Goal: Information Seeking & Learning: Find specific page/section

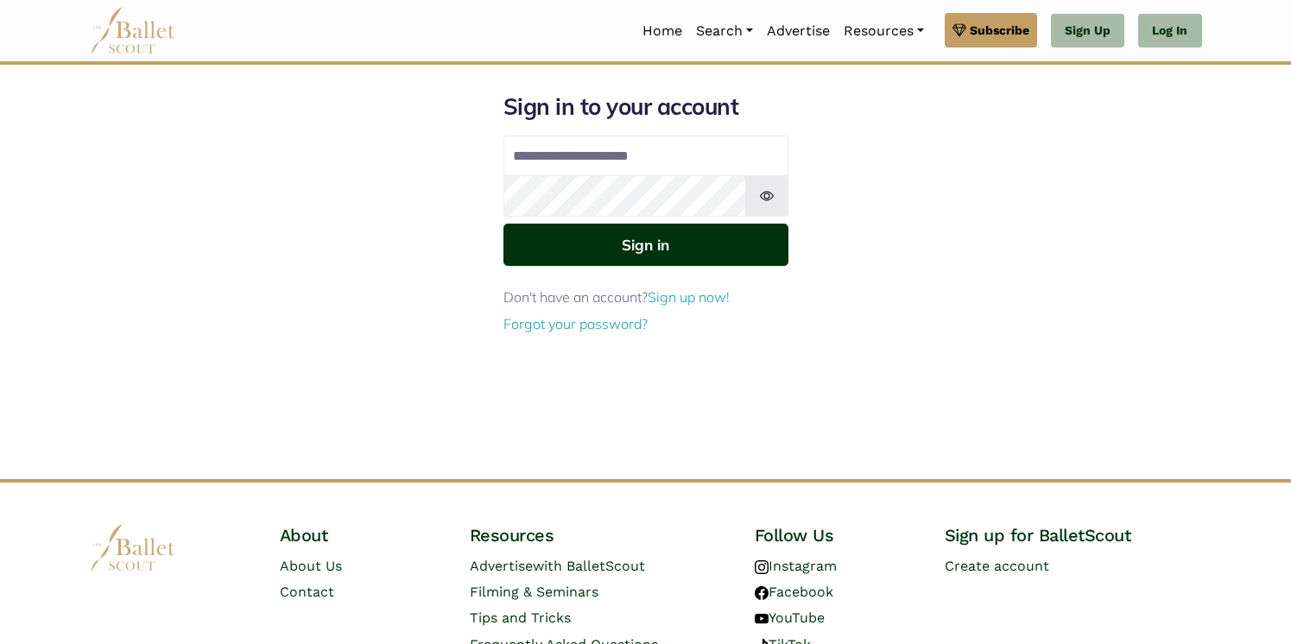
type input "**********"
click at [645, 244] on button "Sign in" at bounding box center [645, 245] width 285 height 42
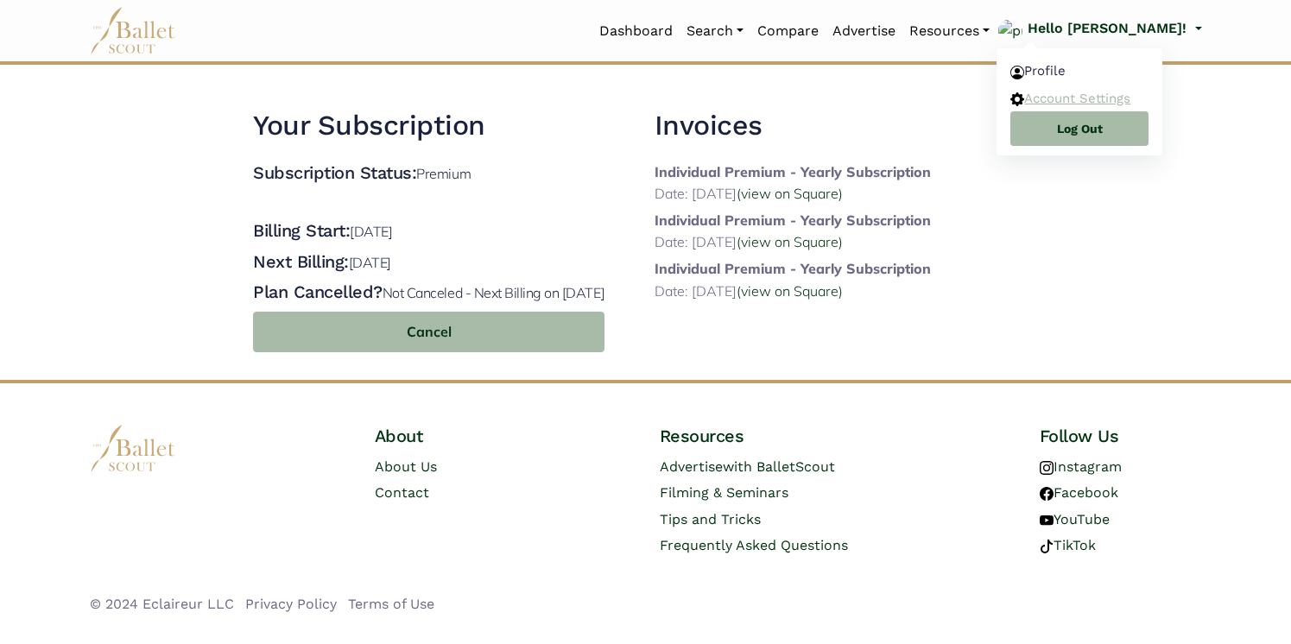
click at [1121, 95] on link "Account Settings" at bounding box center [1080, 98] width 166 height 27
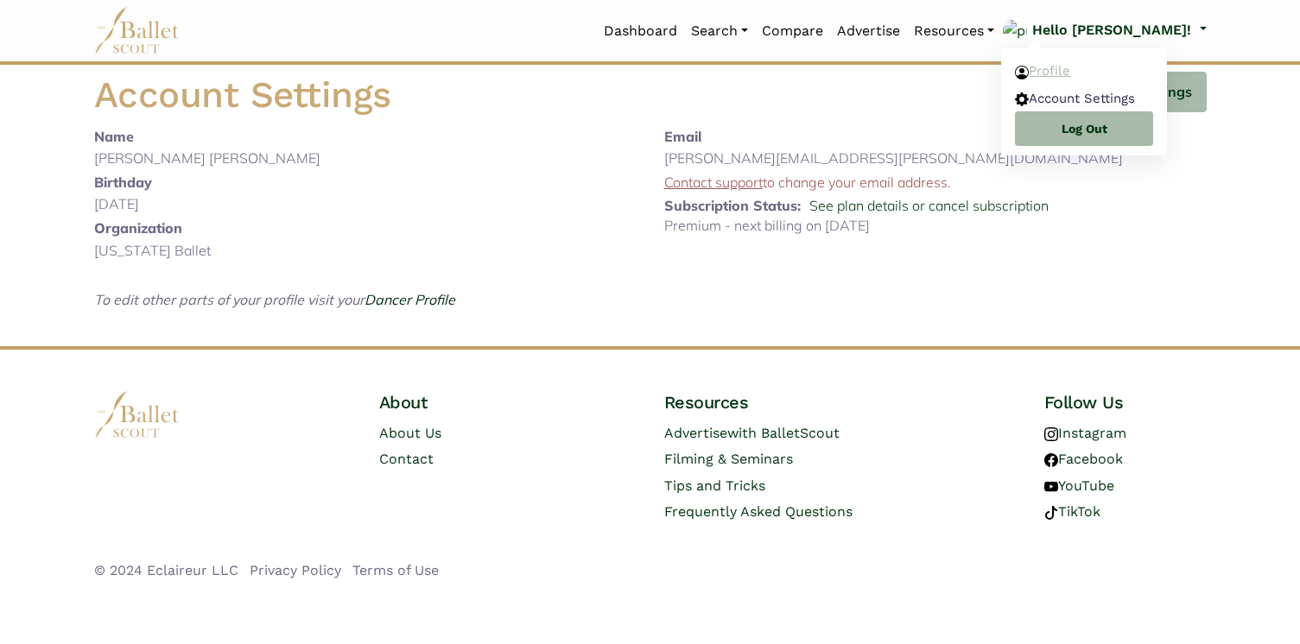
click at [1124, 76] on link "Profile" at bounding box center [1084, 71] width 166 height 27
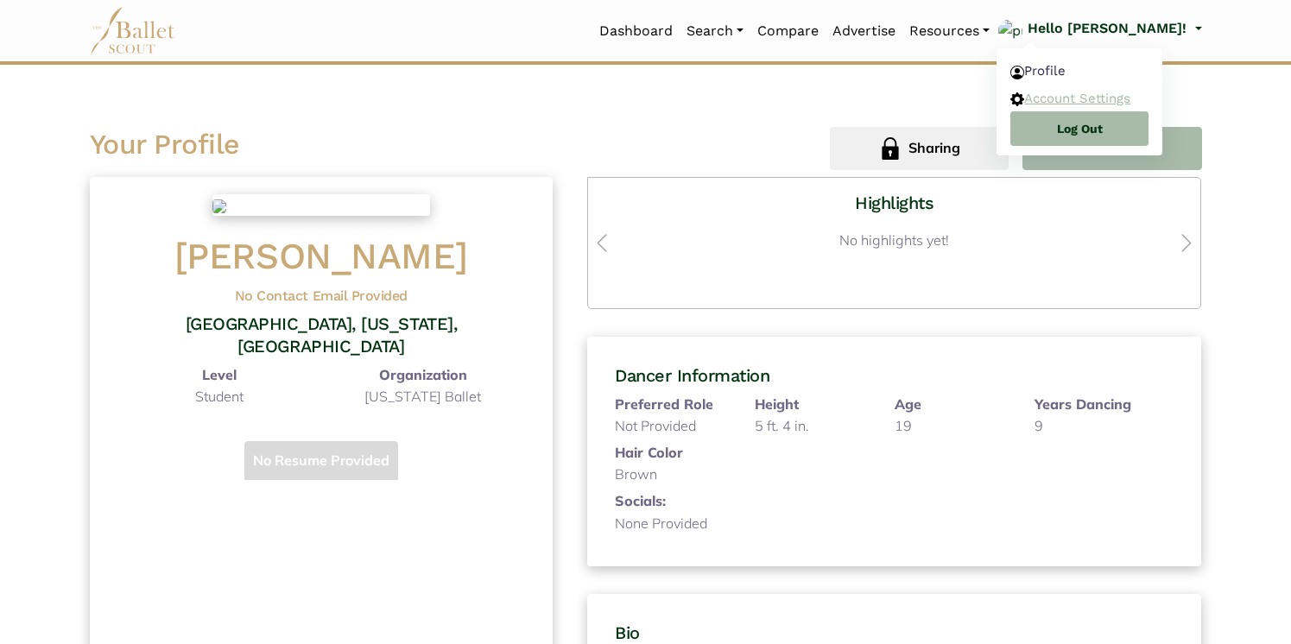
click at [1123, 99] on link "Account Settings" at bounding box center [1080, 98] width 166 height 27
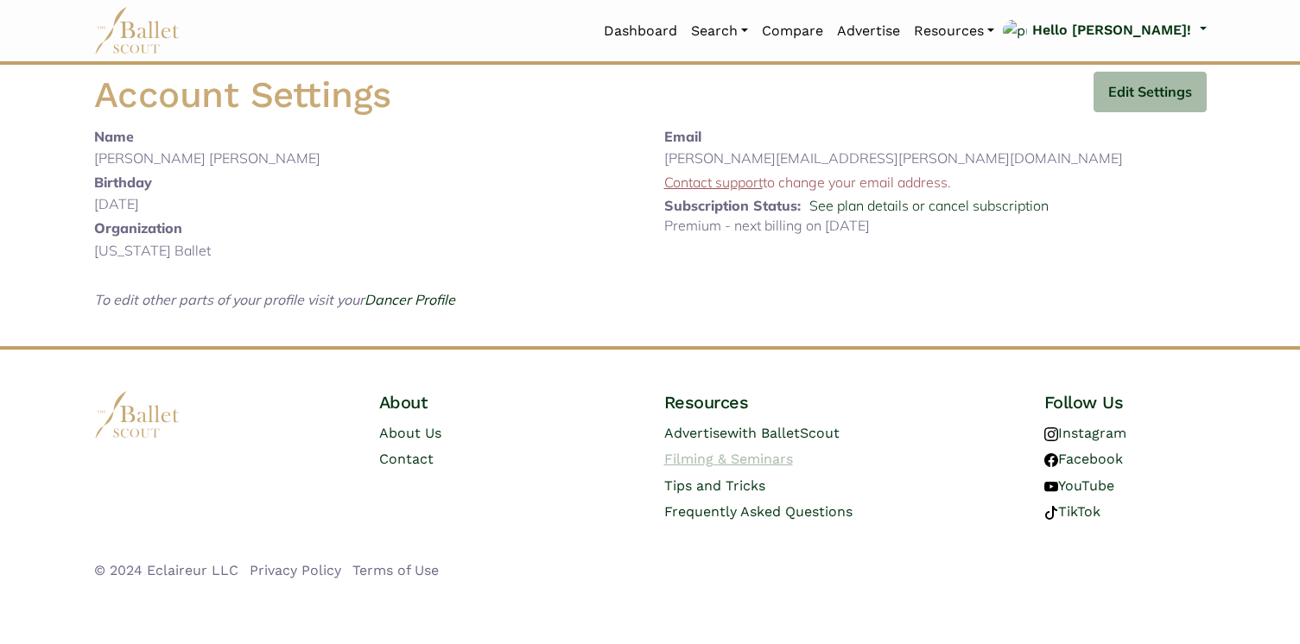
click at [709, 451] on link "Filming & Seminars" at bounding box center [728, 459] width 129 height 16
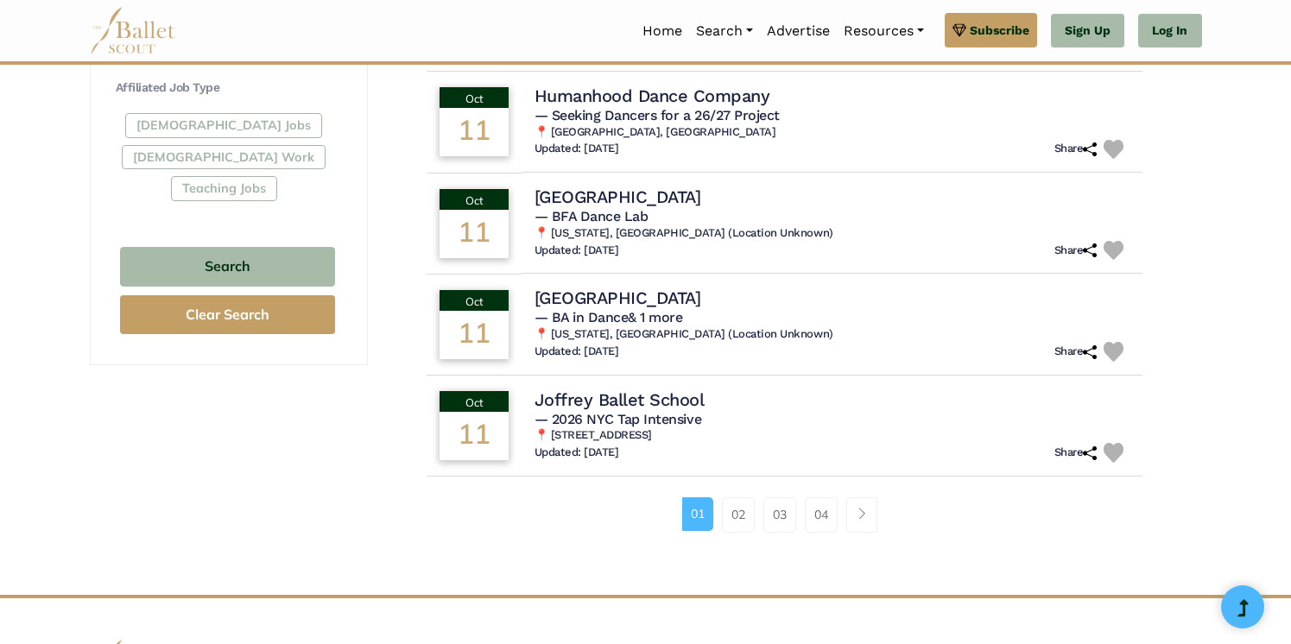
scroll to position [1048, 0]
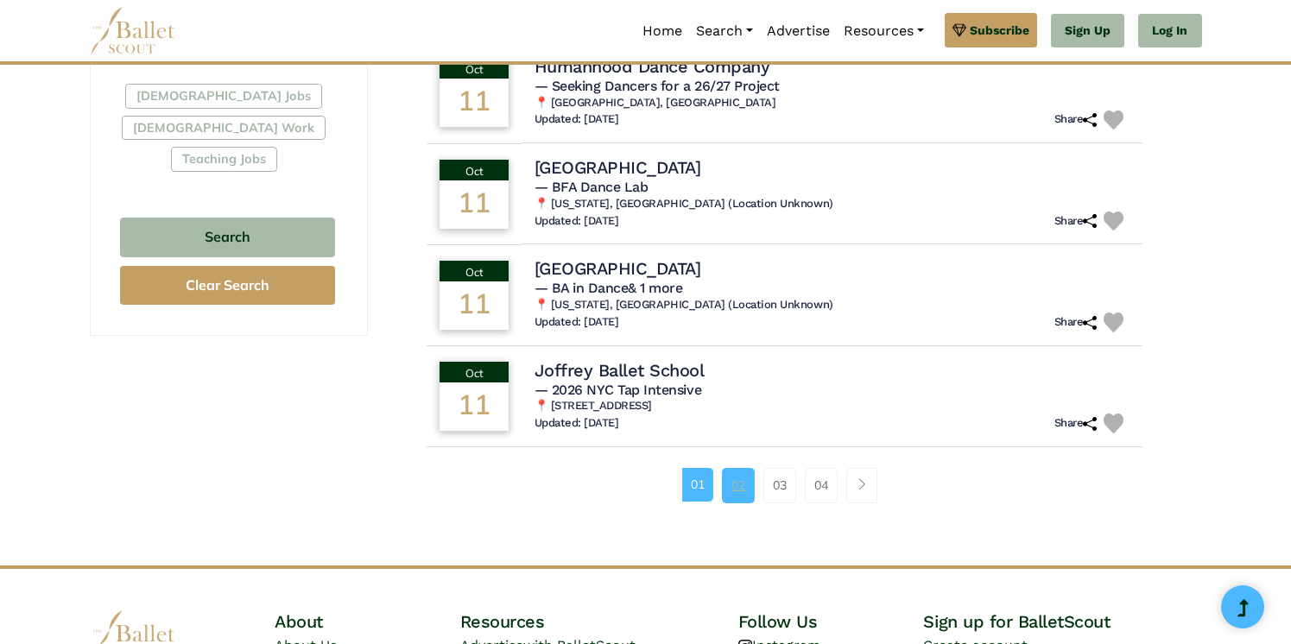
click at [736, 479] on link "02" at bounding box center [738, 485] width 33 height 35
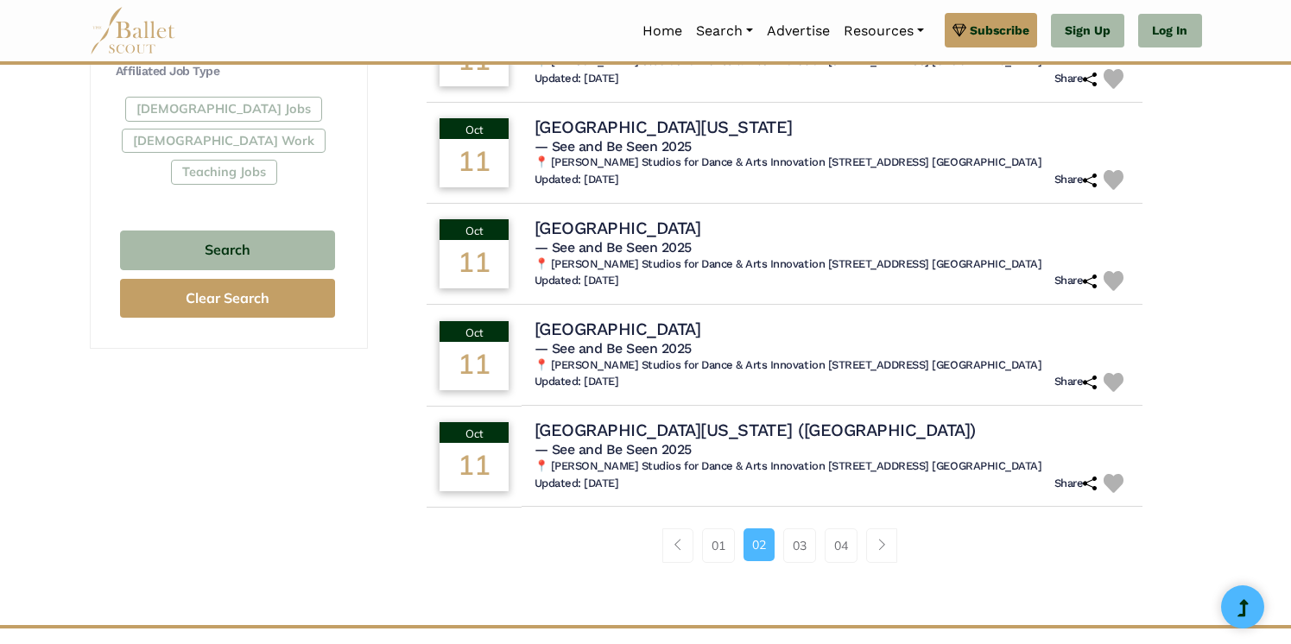
scroll to position [1036, 0]
click at [794, 528] on link "03" at bounding box center [799, 545] width 33 height 35
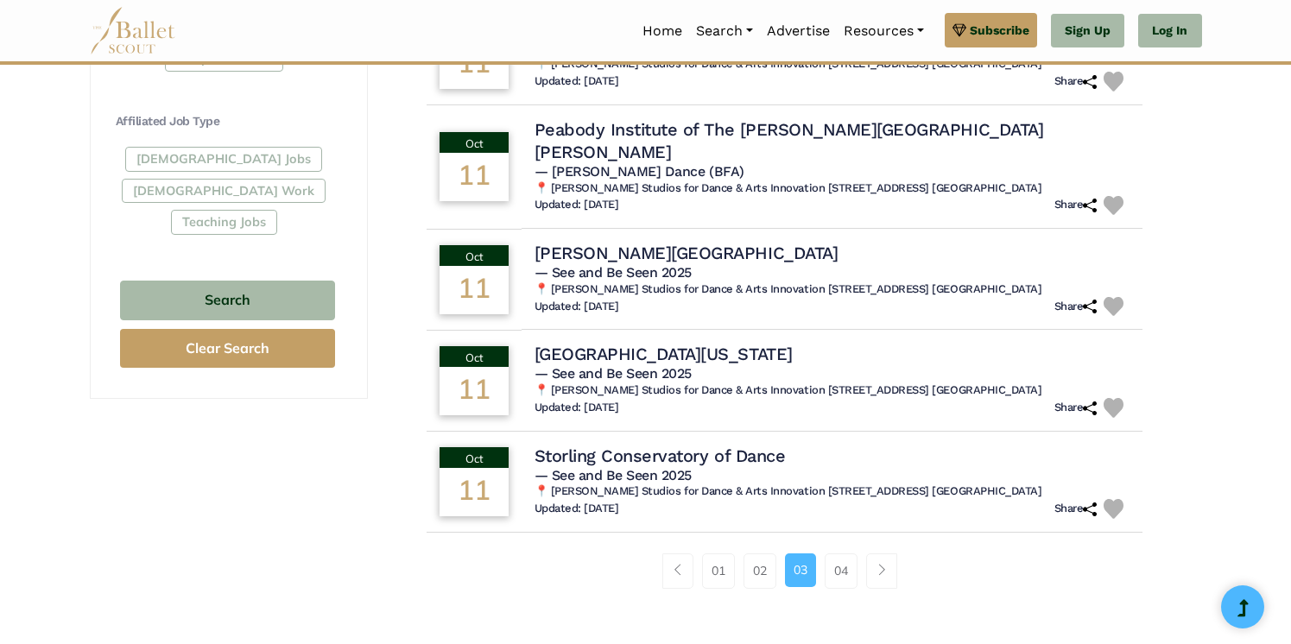
scroll to position [994, 0]
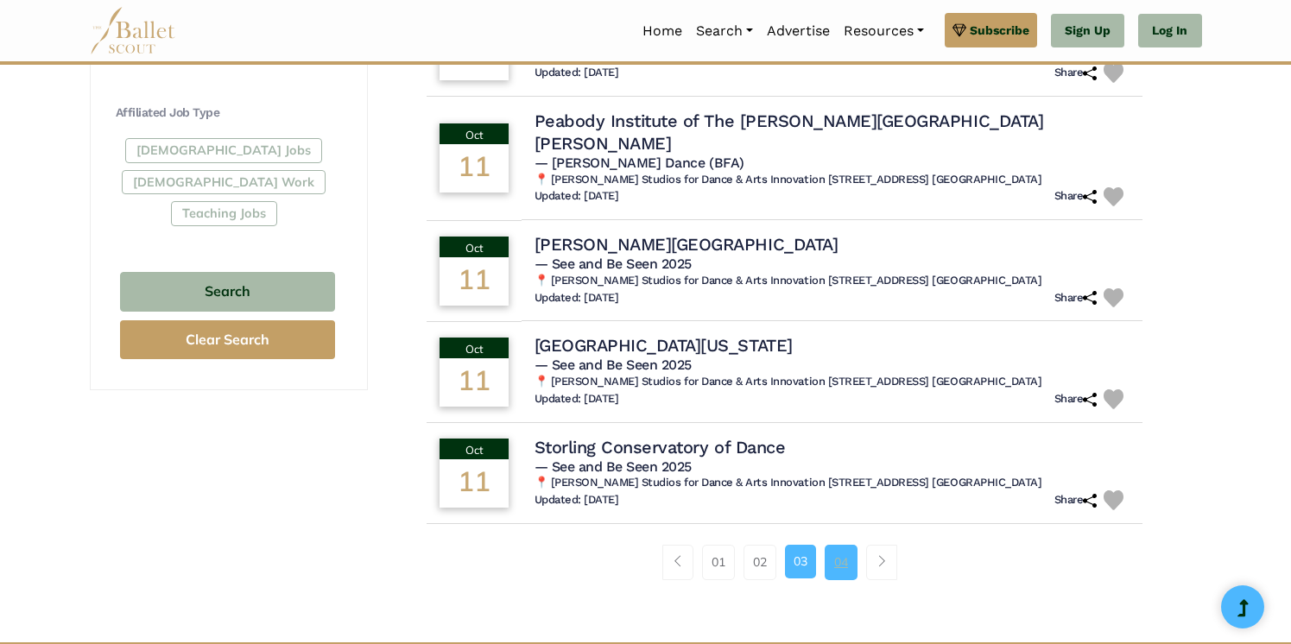
click at [843, 545] on link "04" at bounding box center [841, 562] width 33 height 35
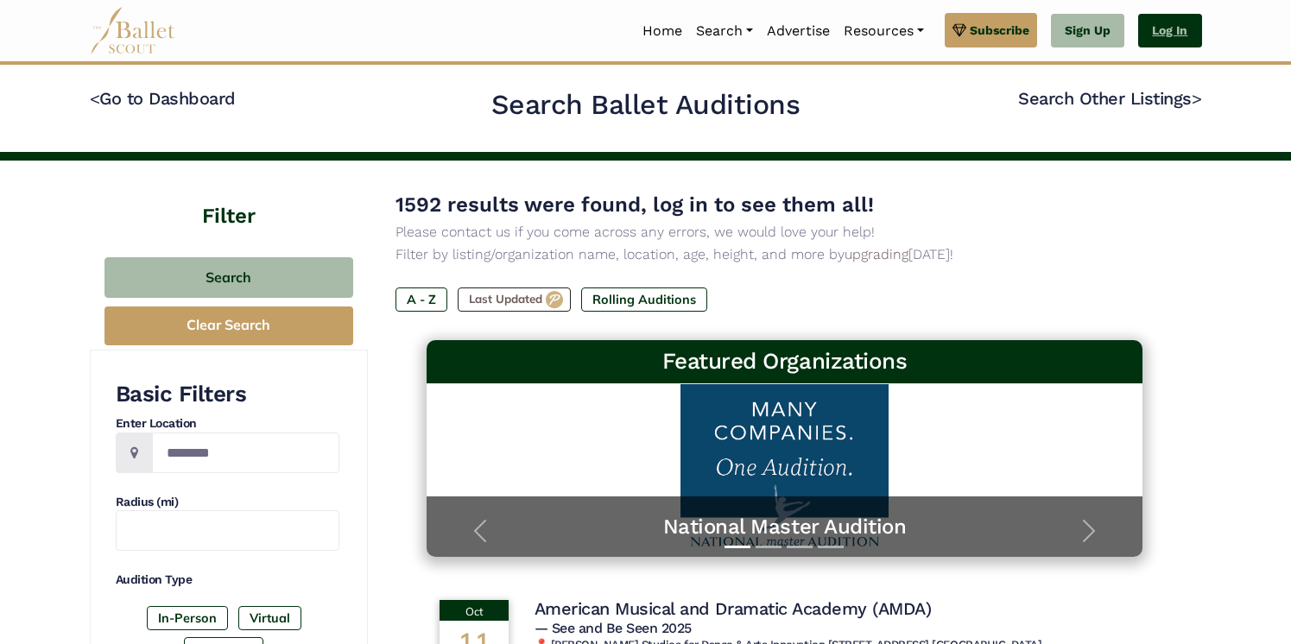
click at [1170, 30] on link "Log In" at bounding box center [1169, 31] width 63 height 35
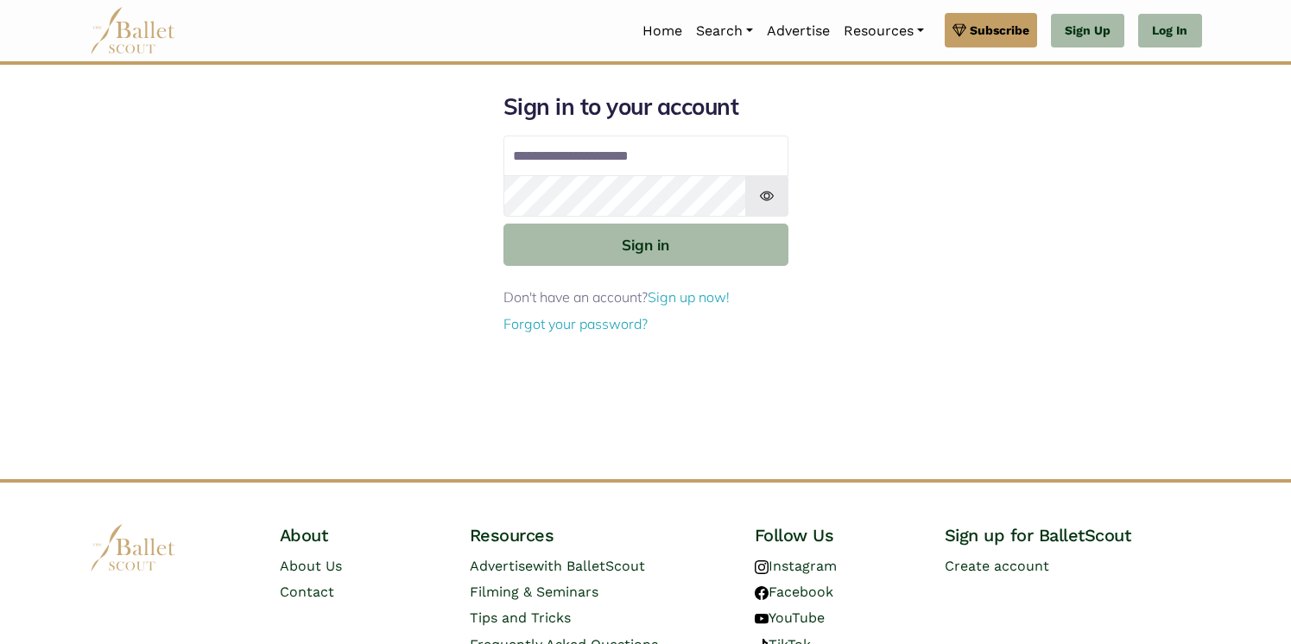
type input "**********"
click at [645, 244] on button "Sign in" at bounding box center [645, 245] width 285 height 42
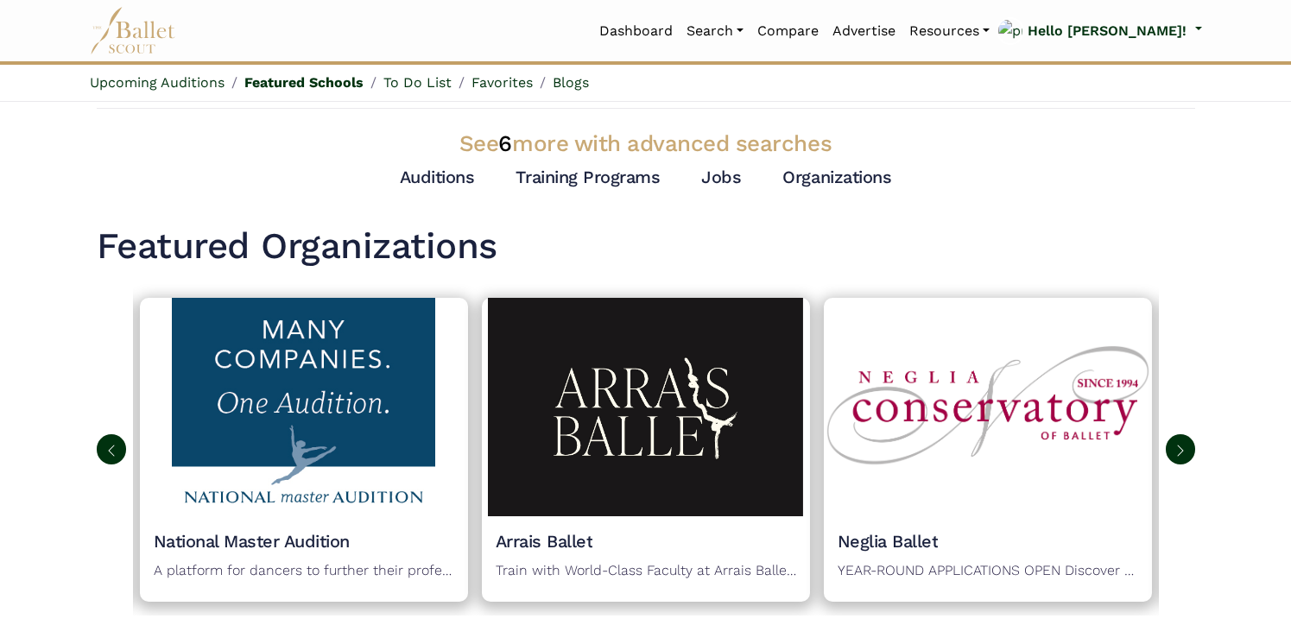
scroll to position [864, 0]
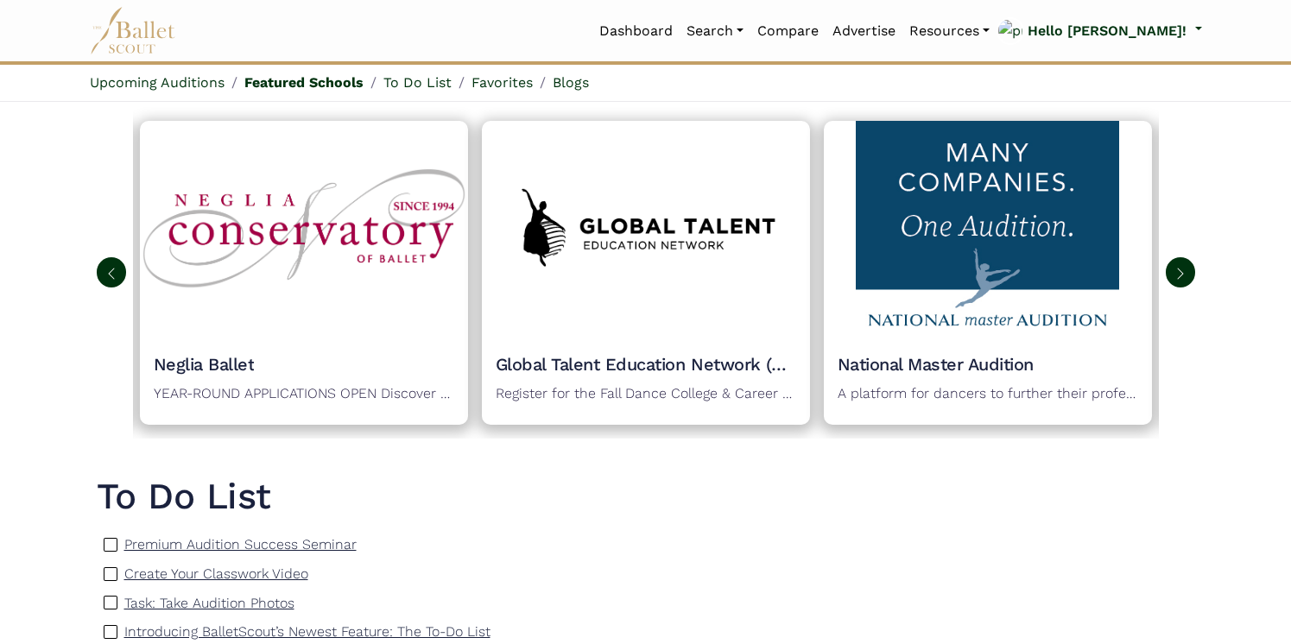
click at [1183, 267] on img at bounding box center [1181, 274] width 14 height 14
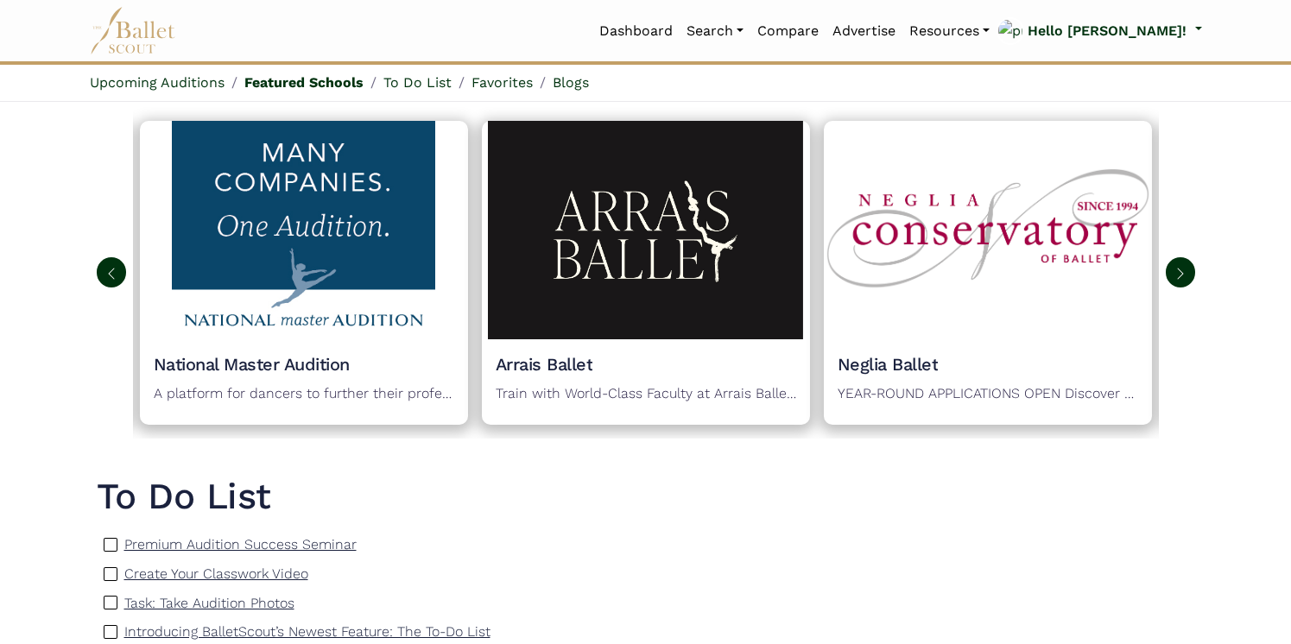
click at [1183, 267] on img at bounding box center [1181, 274] width 14 height 14
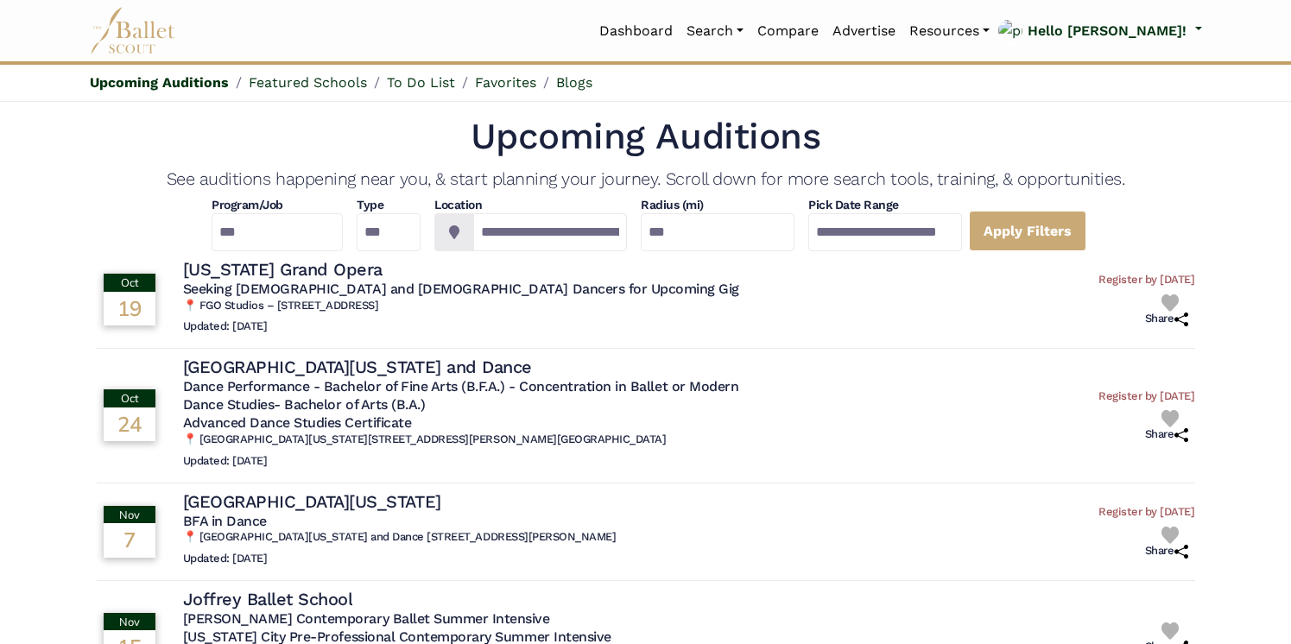
scroll to position [0, 0]
click at [772, 121] on link "Auditions" at bounding box center [763, 124] width 166 height 27
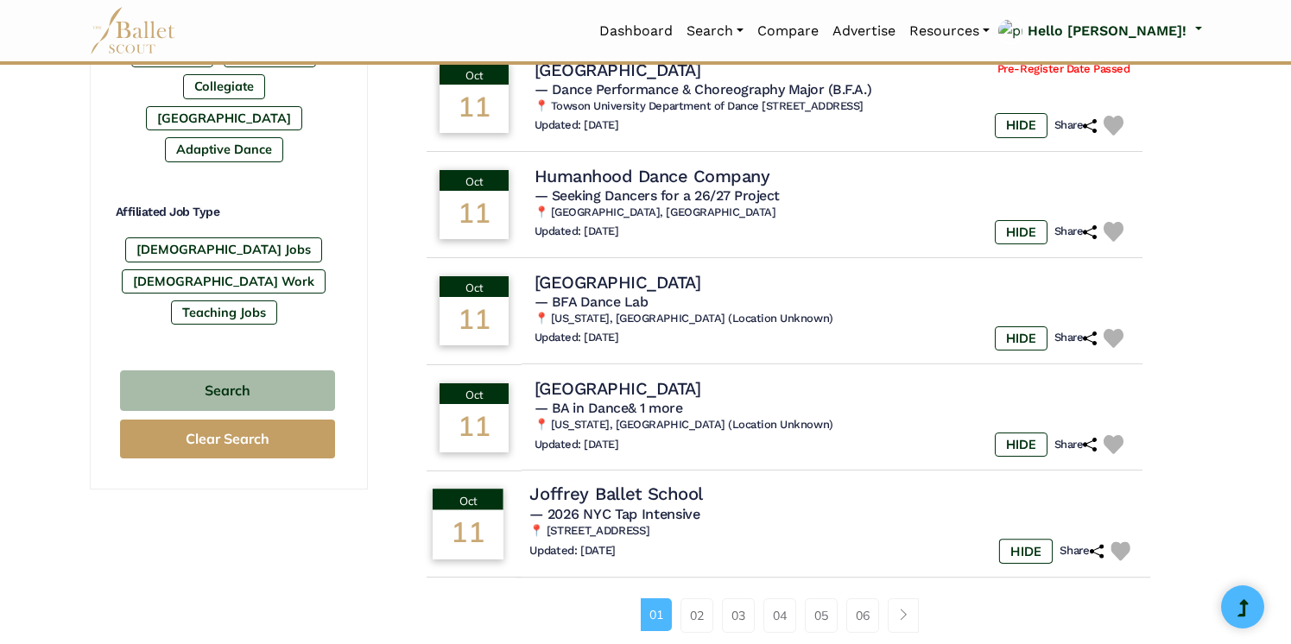
scroll to position [946, 0]
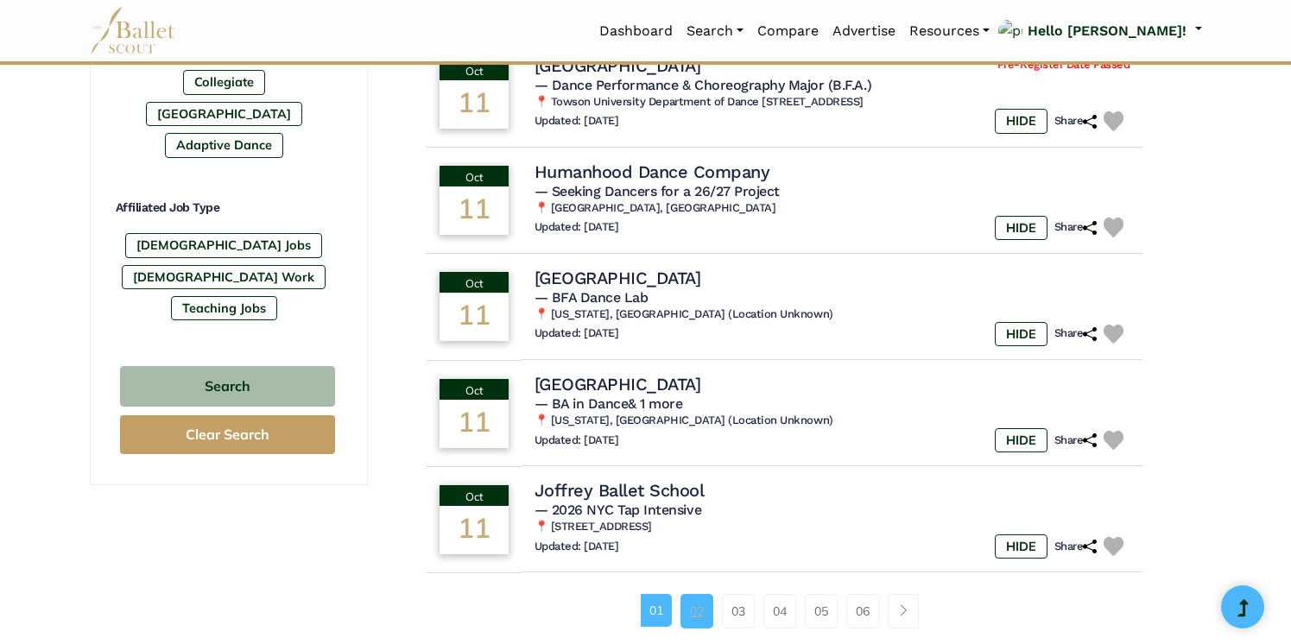
click at [693, 599] on link "02" at bounding box center [696, 611] width 33 height 35
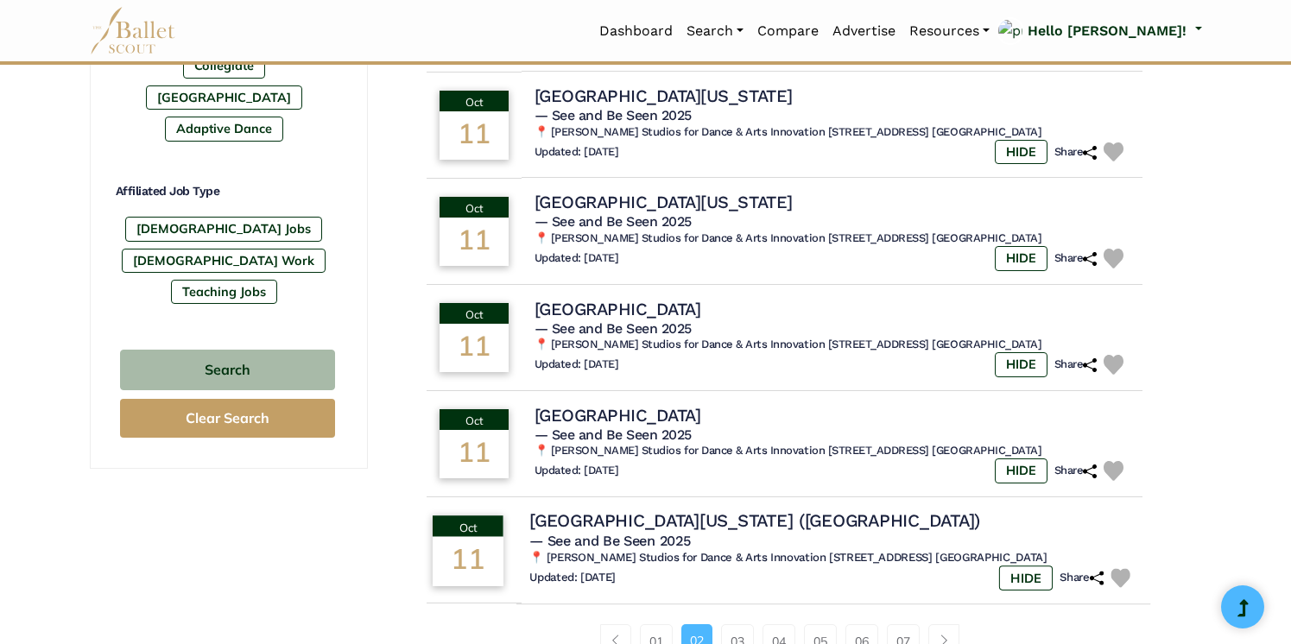
scroll to position [972, 0]
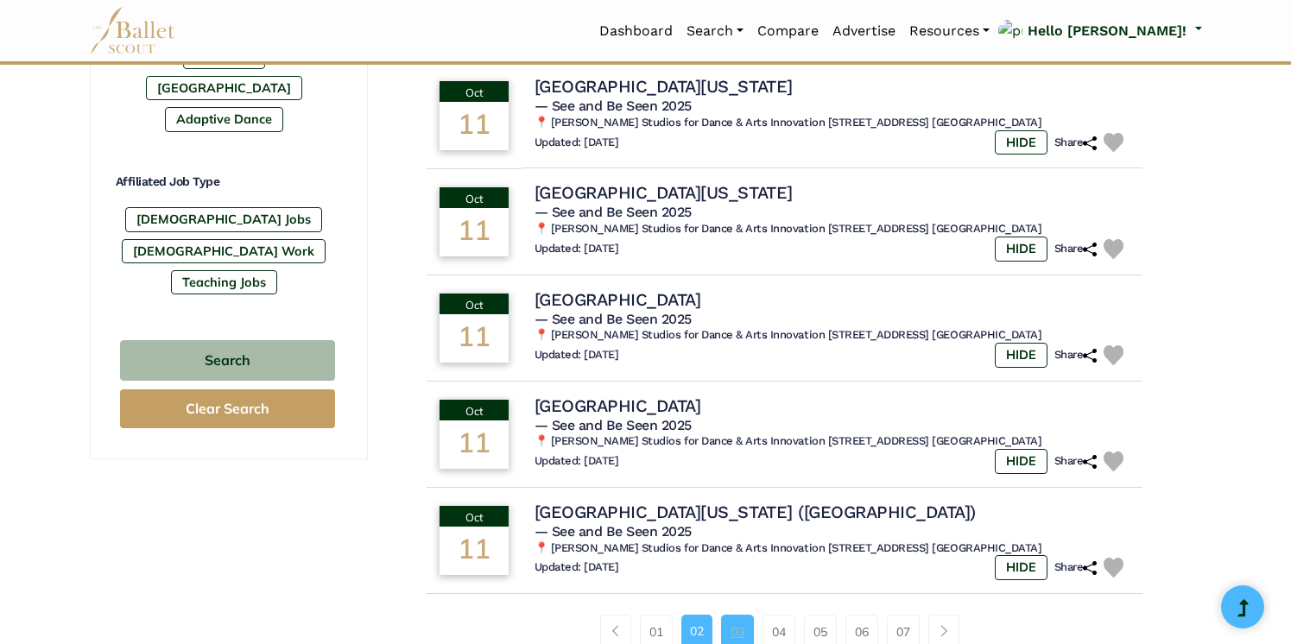
click at [740, 615] on link "03" at bounding box center [737, 632] width 33 height 35
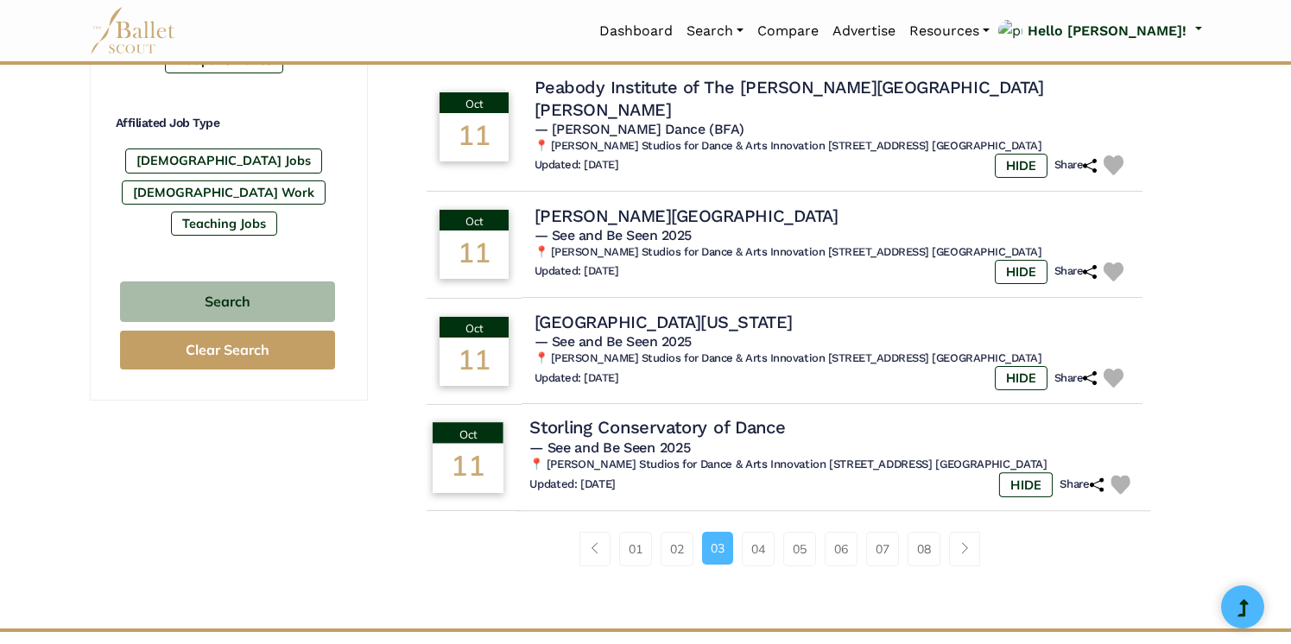
scroll to position [1061, 0]
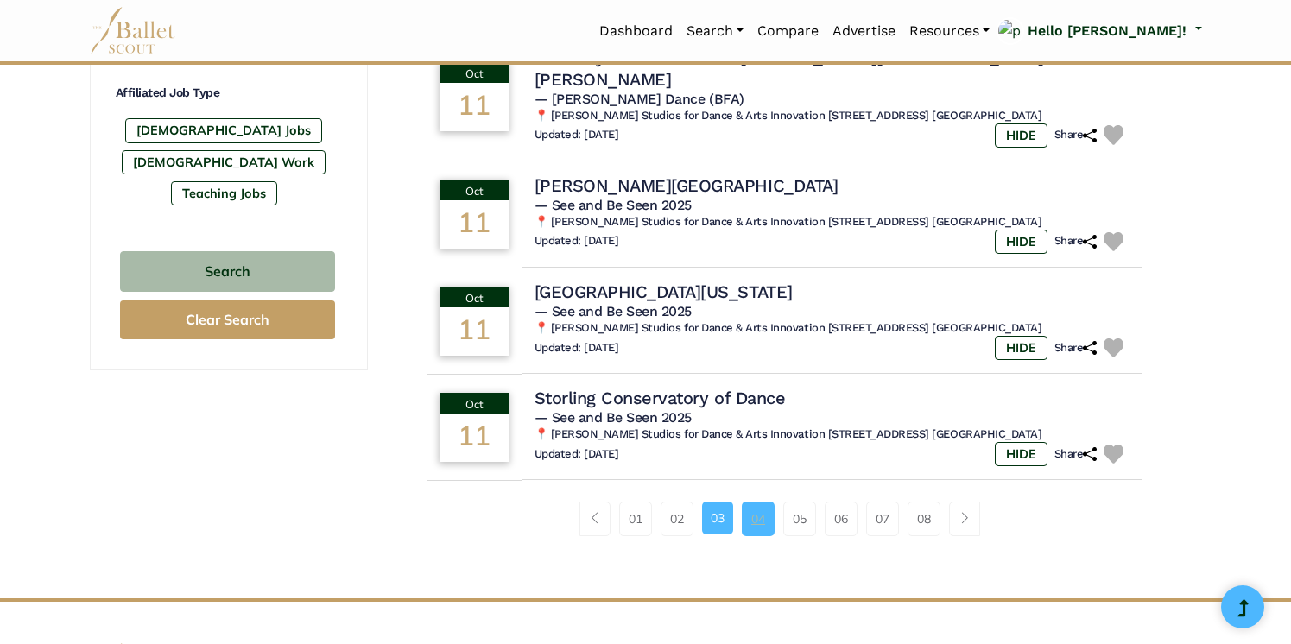
click at [756, 502] on link "04" at bounding box center [758, 519] width 33 height 35
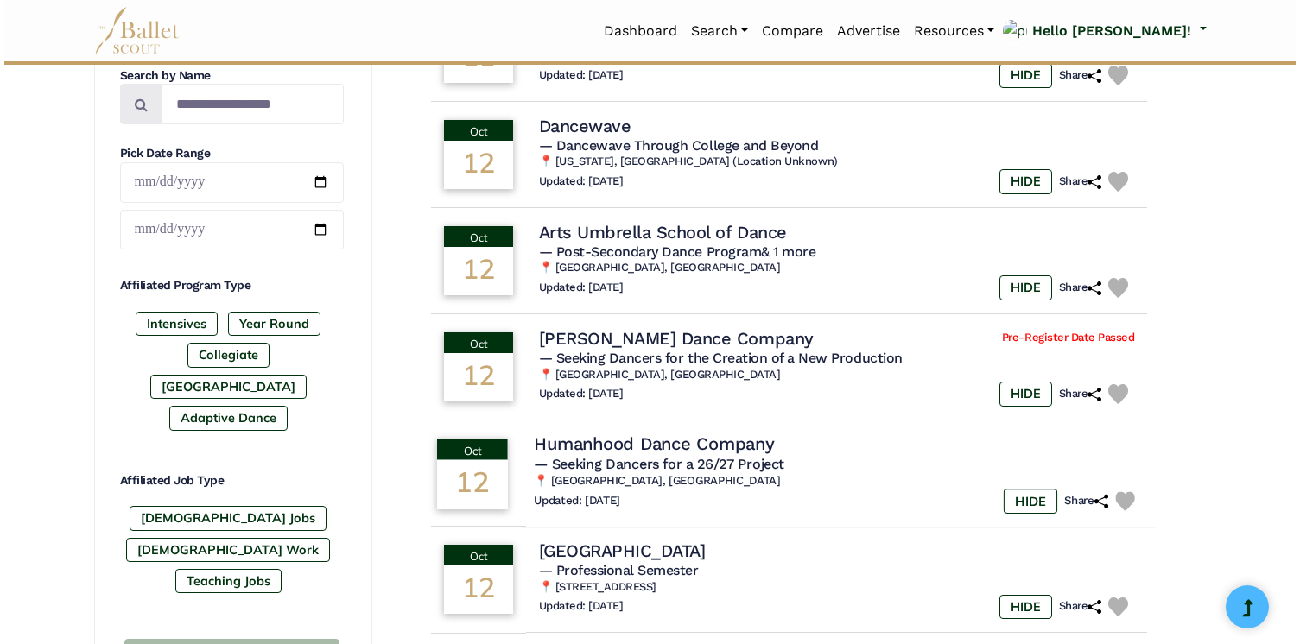
scroll to position [696, 0]
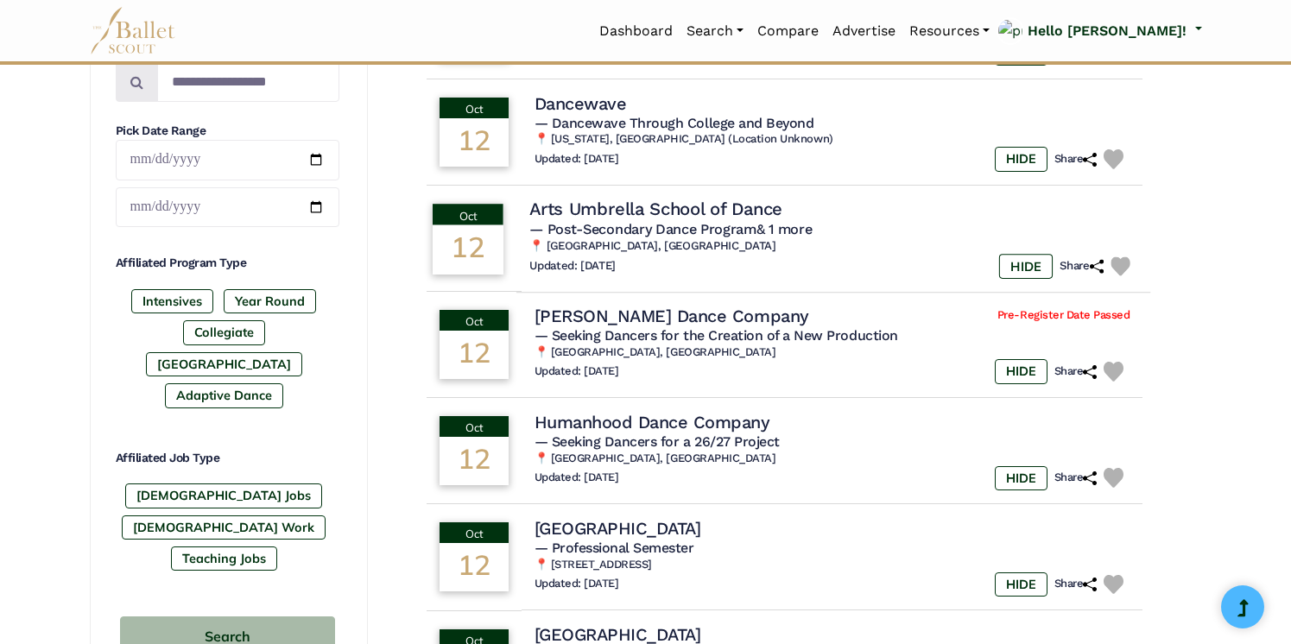
click at [710, 209] on h4 "Arts Umbrella School of Dance" at bounding box center [655, 209] width 253 height 23
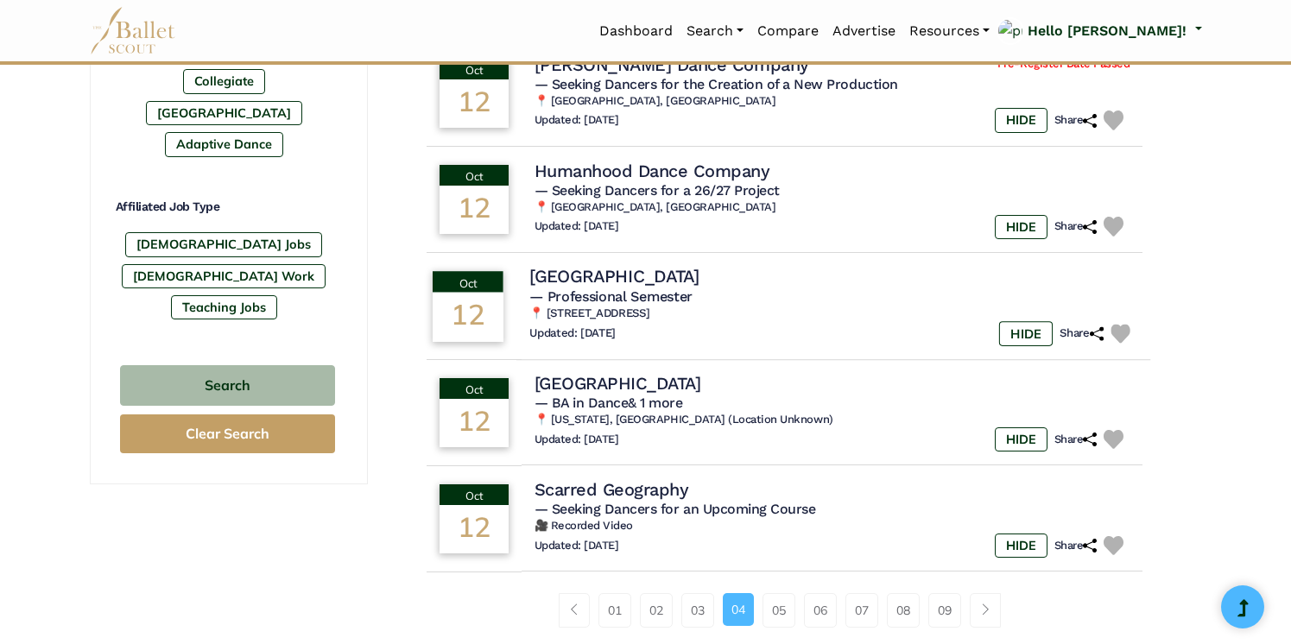
scroll to position [954, 0]
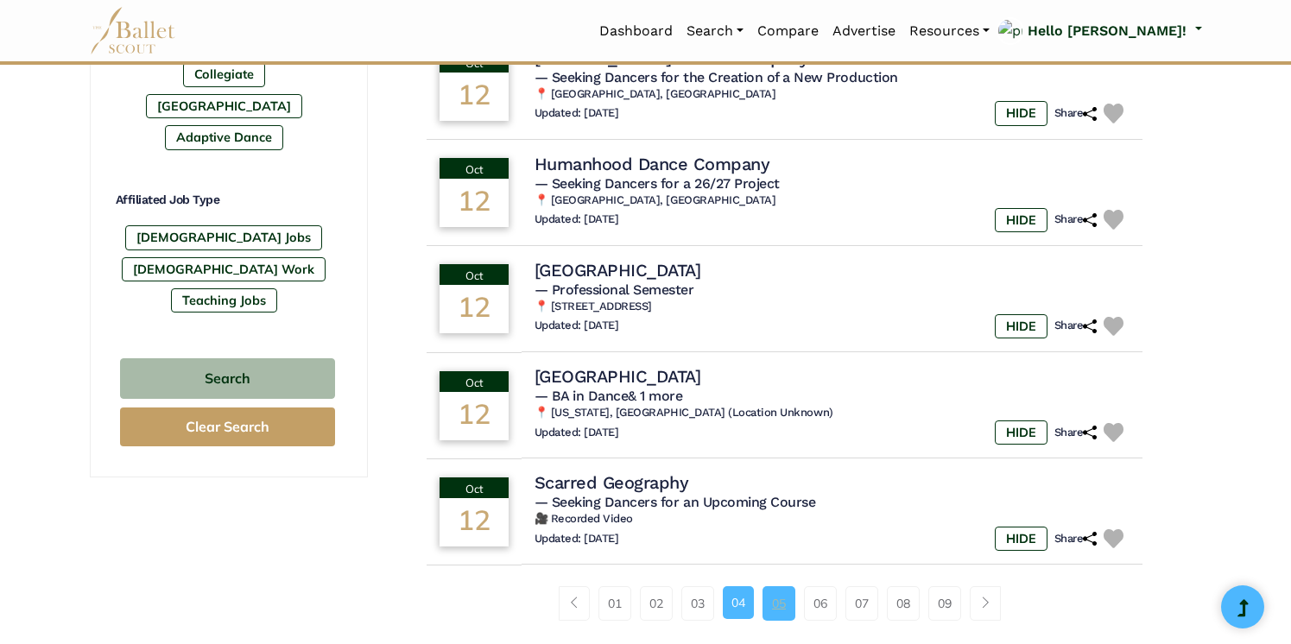
click at [777, 586] on link "05" at bounding box center [779, 603] width 33 height 35
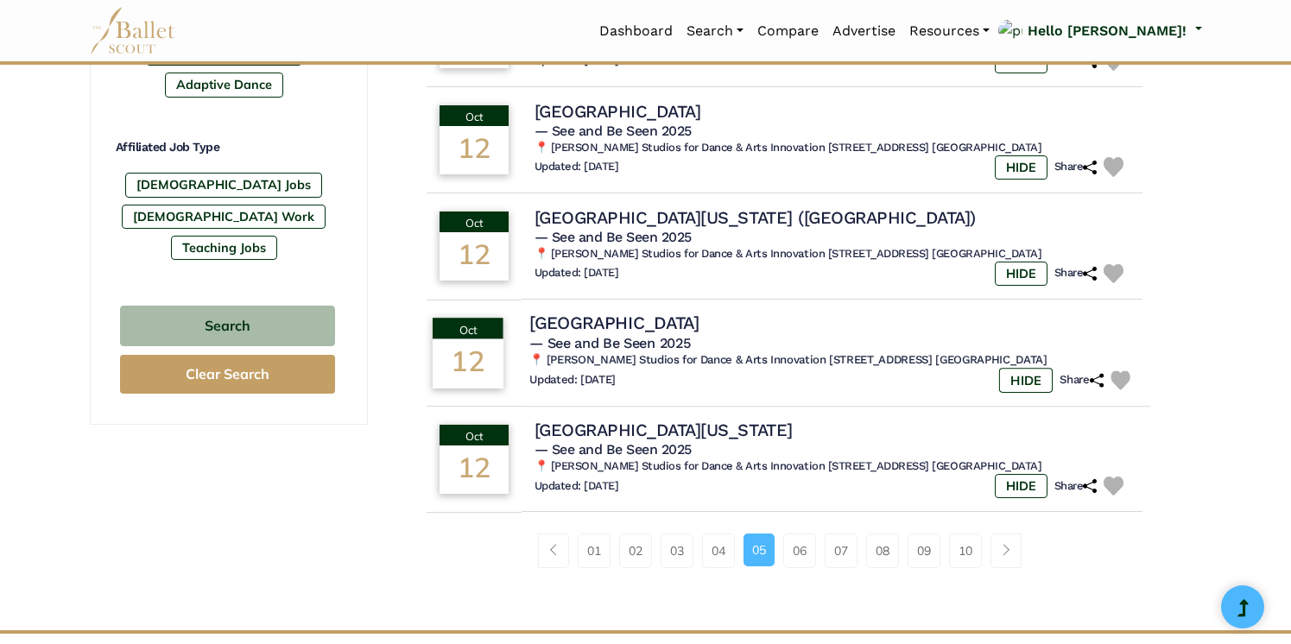
scroll to position [1009, 0]
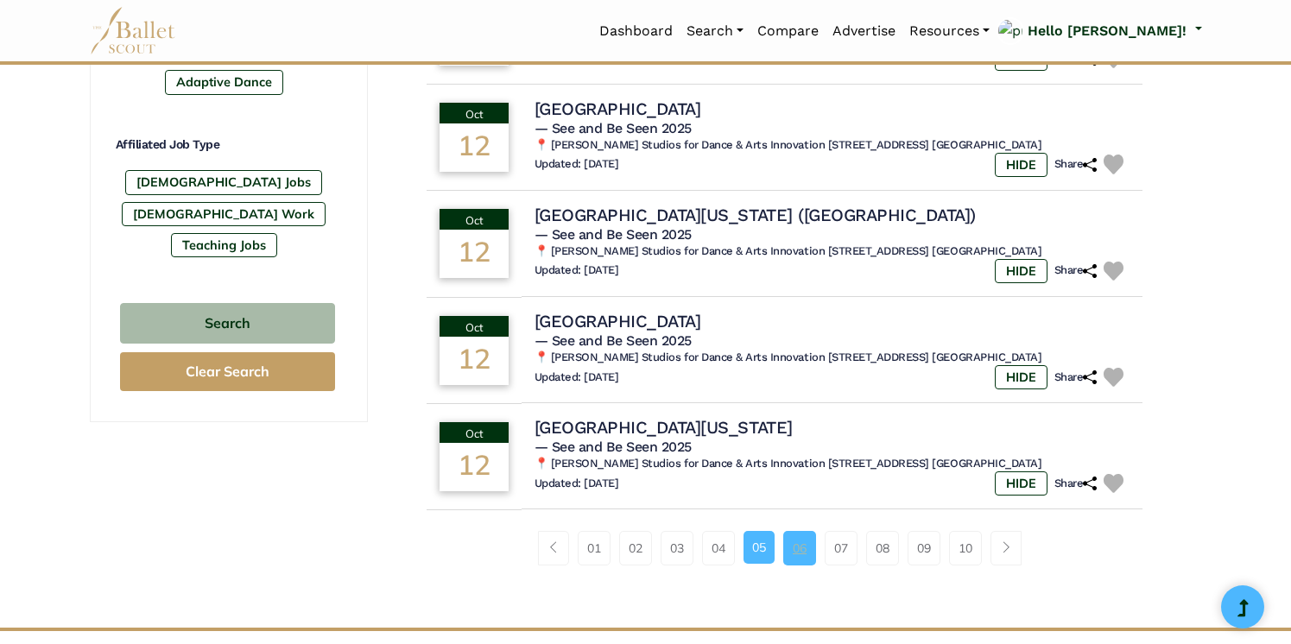
click at [793, 534] on link "06" at bounding box center [799, 548] width 33 height 35
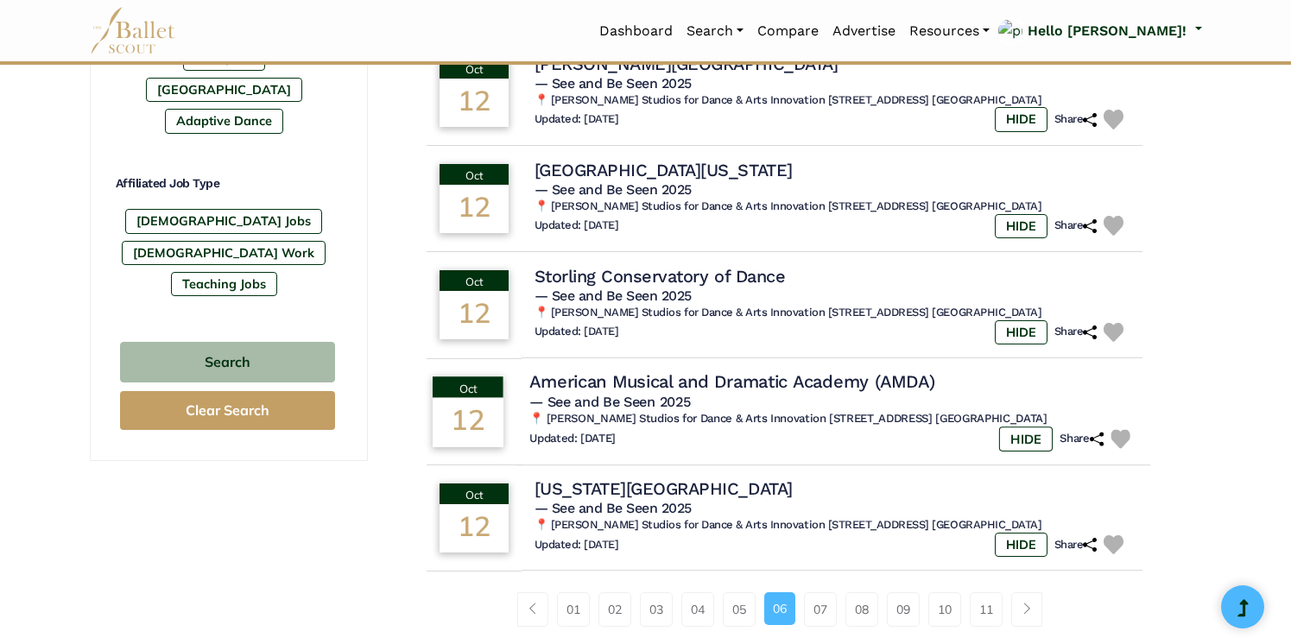
scroll to position [980, 0]
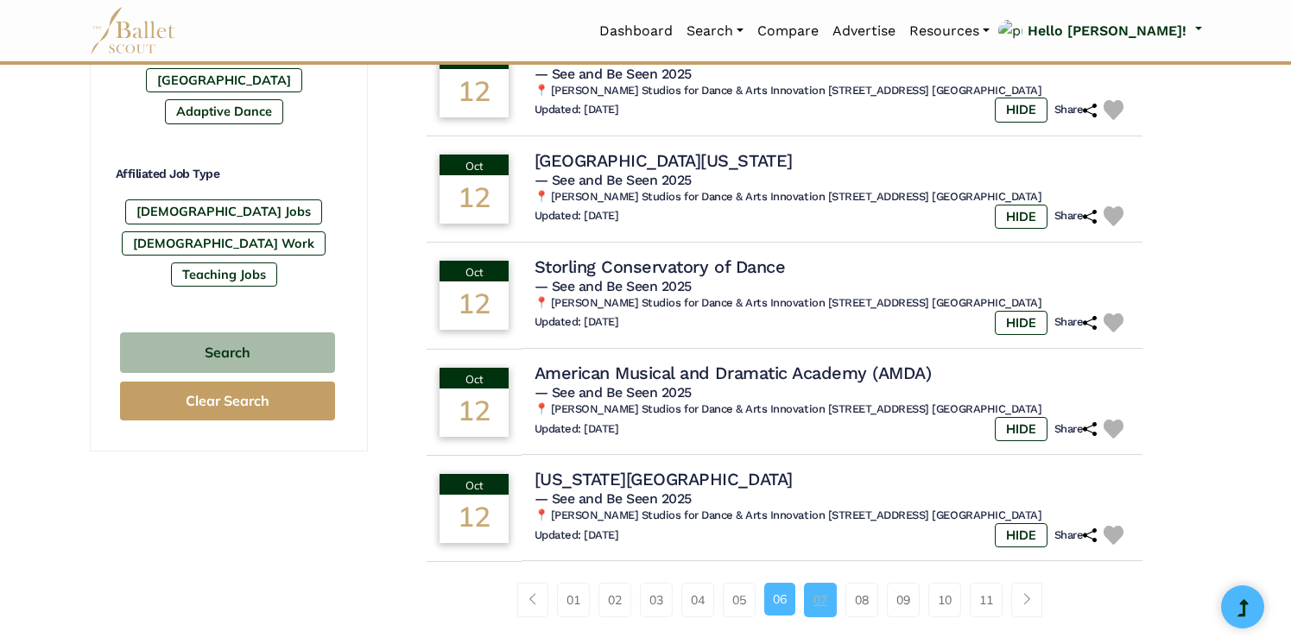
click at [822, 583] on link "07" at bounding box center [820, 600] width 33 height 35
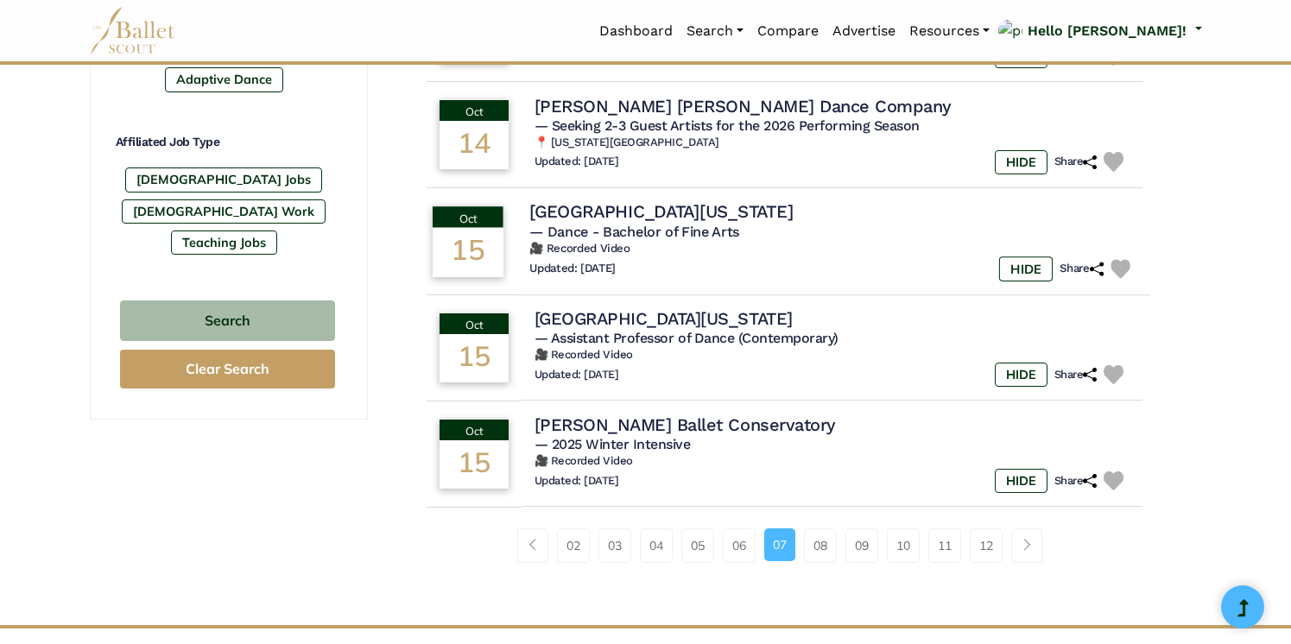
scroll to position [1031, 0]
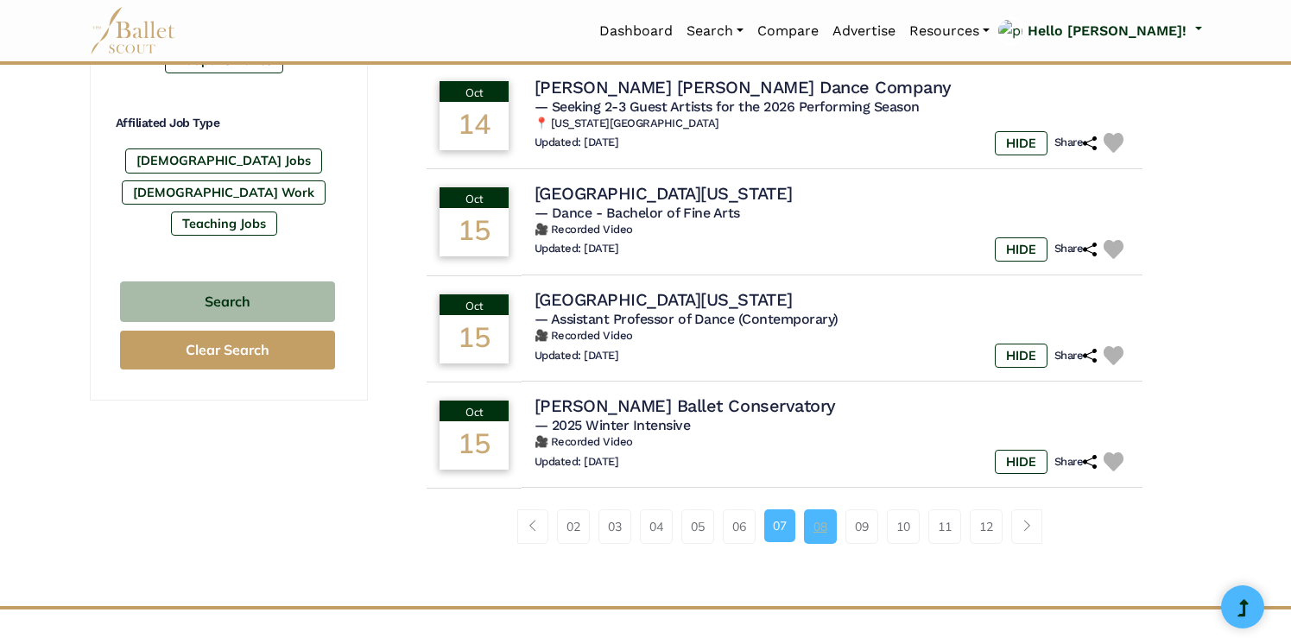
click at [823, 510] on link "08" at bounding box center [820, 526] width 33 height 35
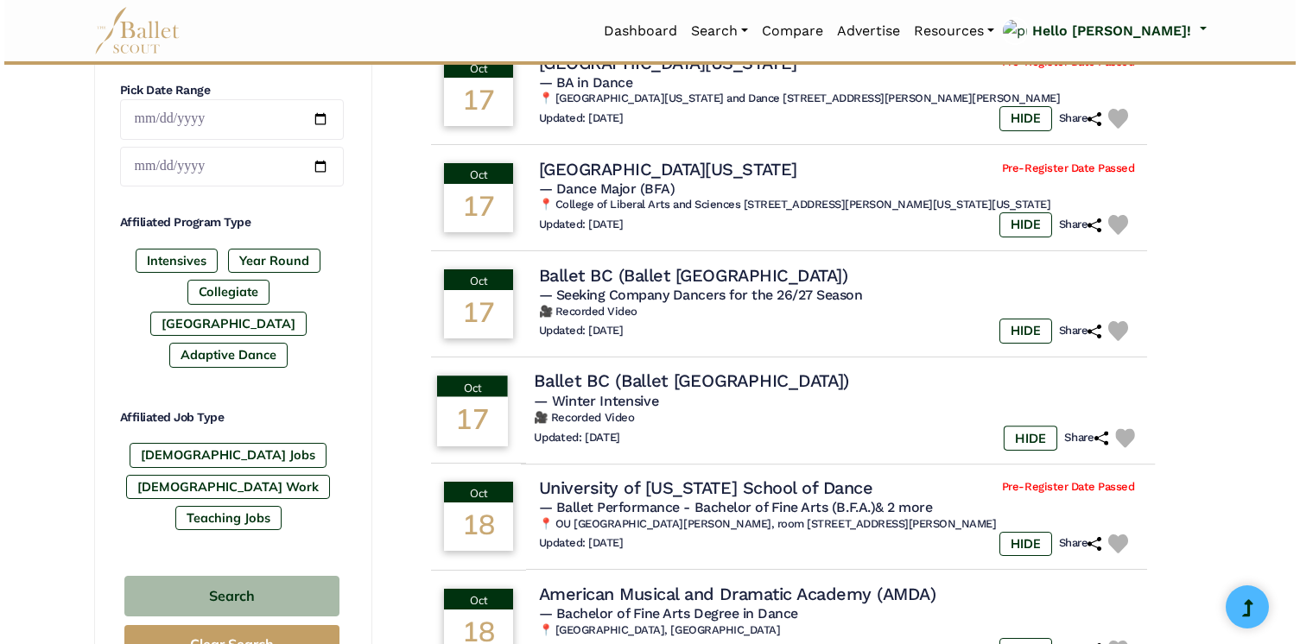
scroll to position [744, 0]
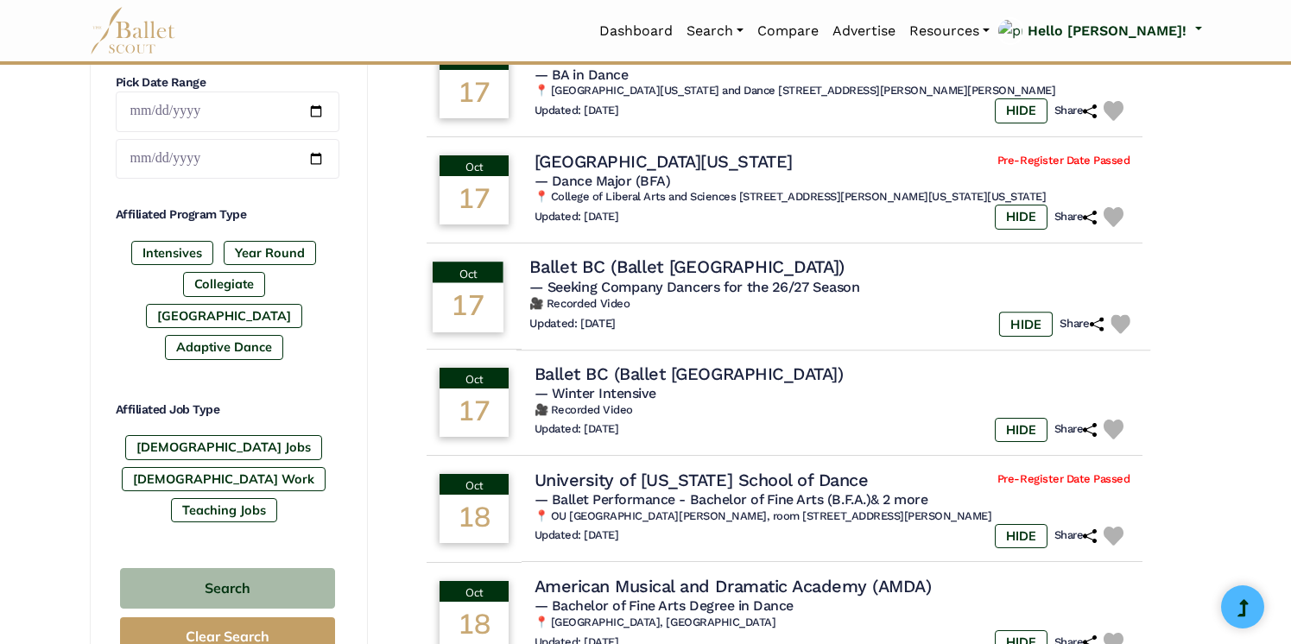
click at [662, 261] on h4 "Ballet BC (Ballet [GEOGRAPHIC_DATA])" at bounding box center [686, 267] width 315 height 23
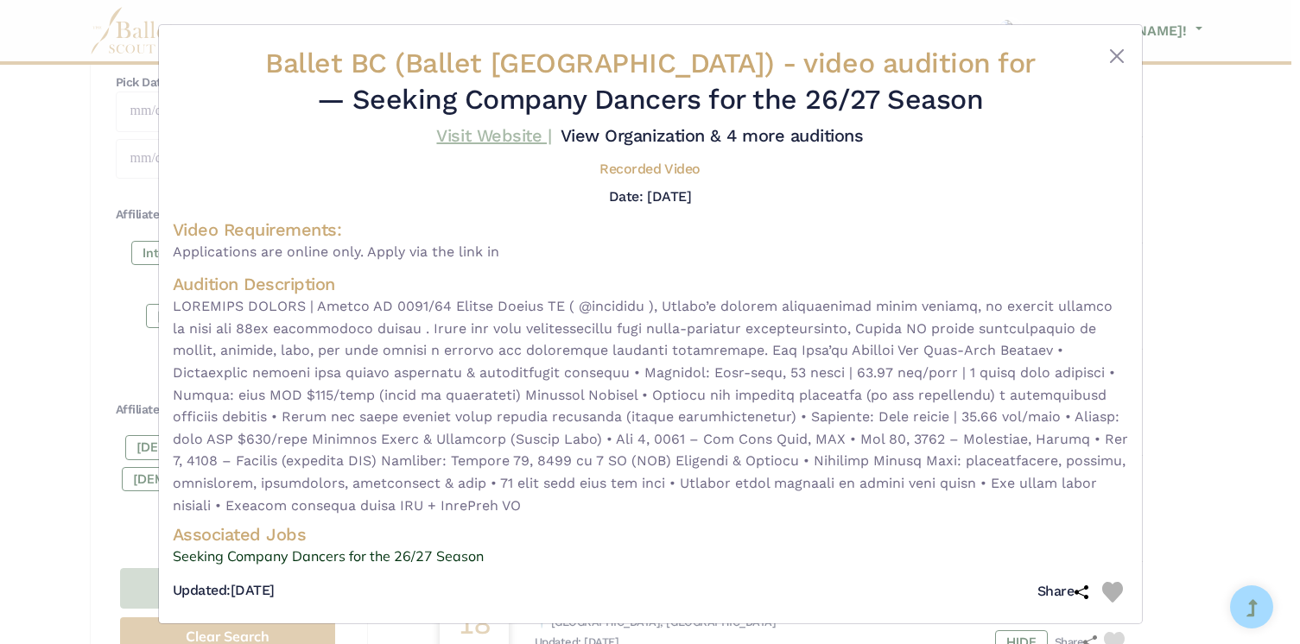
click at [551, 134] on link "Visit Website |" at bounding box center [493, 135] width 115 height 21
